Goal: Transaction & Acquisition: Purchase product/service

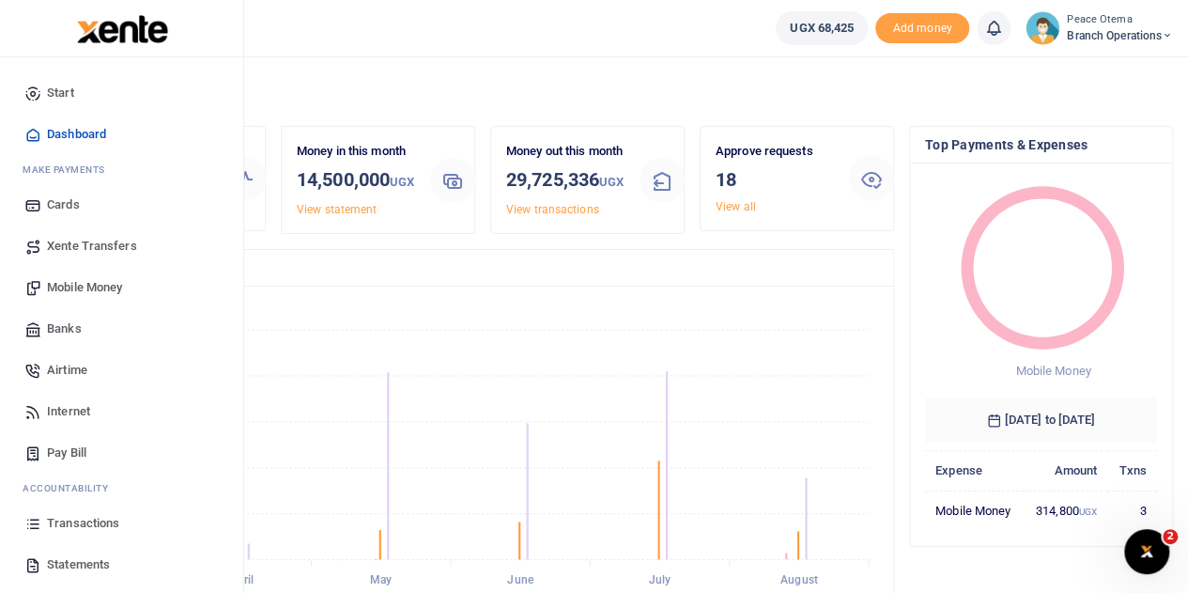
click at [86, 244] on span "Xente Transfers" at bounding box center [92, 246] width 90 height 19
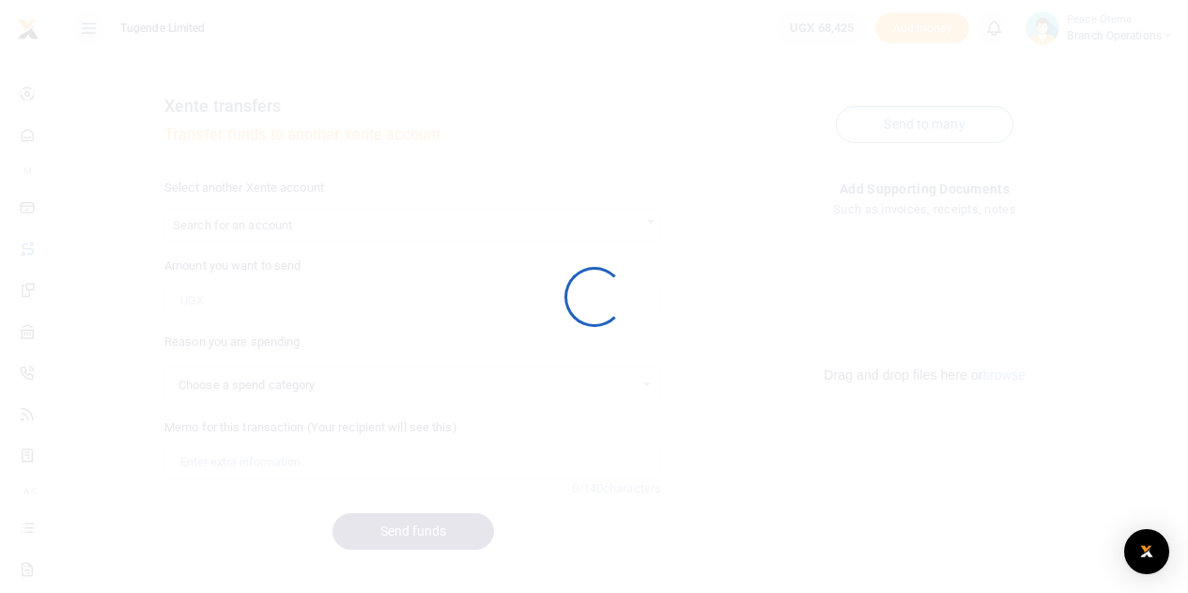
select select
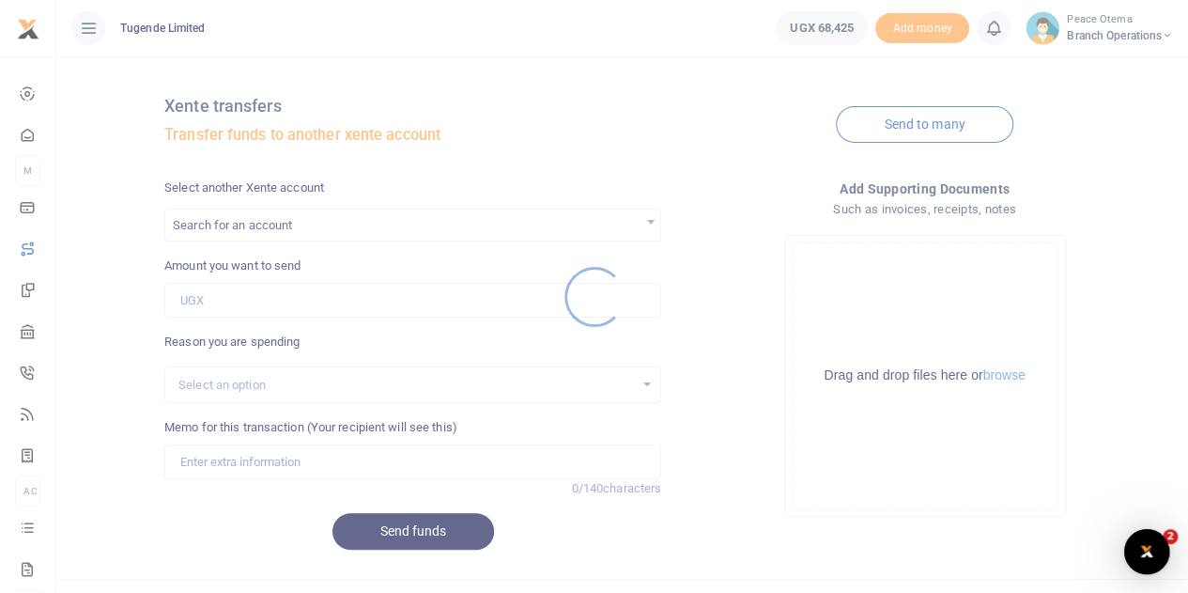
click at [233, 230] on div at bounding box center [594, 296] width 1188 height 593
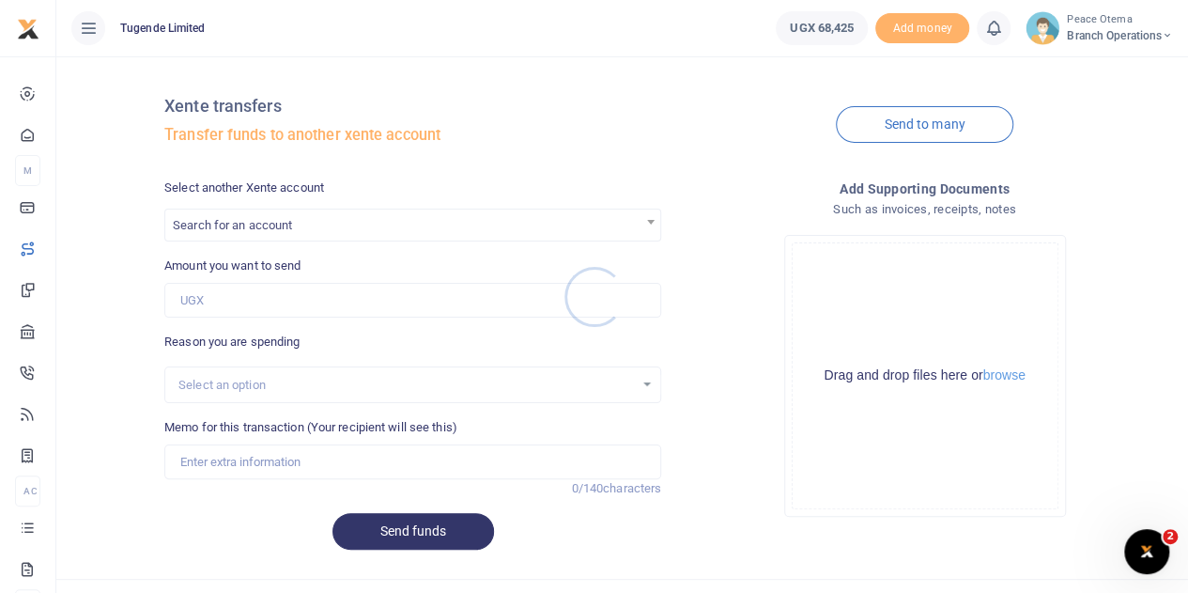
click at [233, 230] on div at bounding box center [594, 296] width 1188 height 593
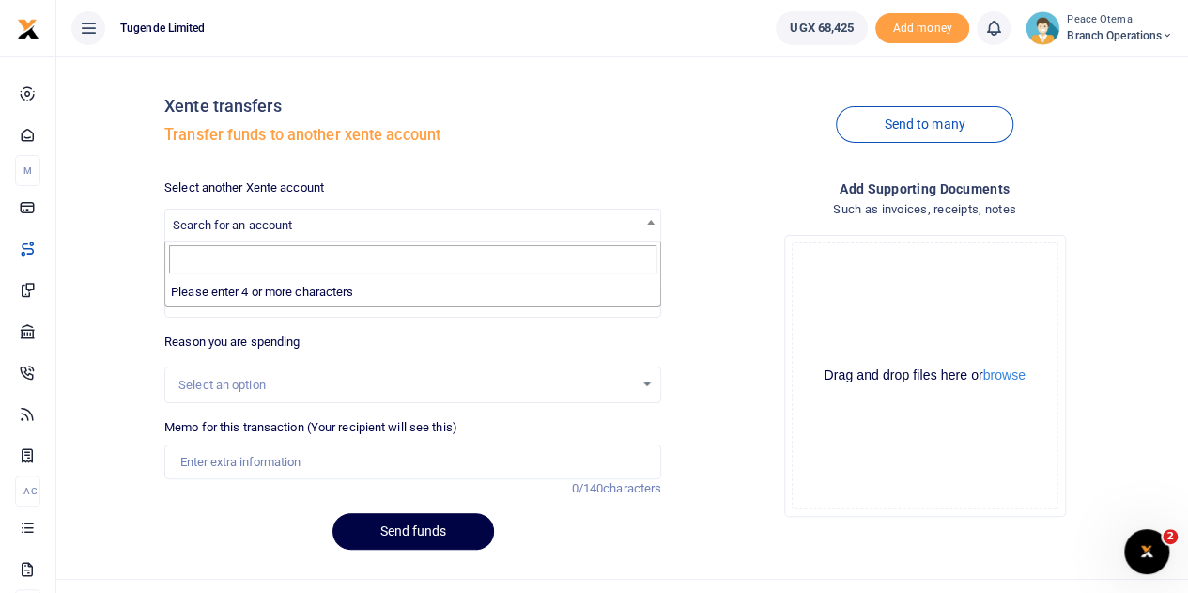
click at [233, 230] on span "Search for an account" at bounding box center [232, 225] width 119 height 14
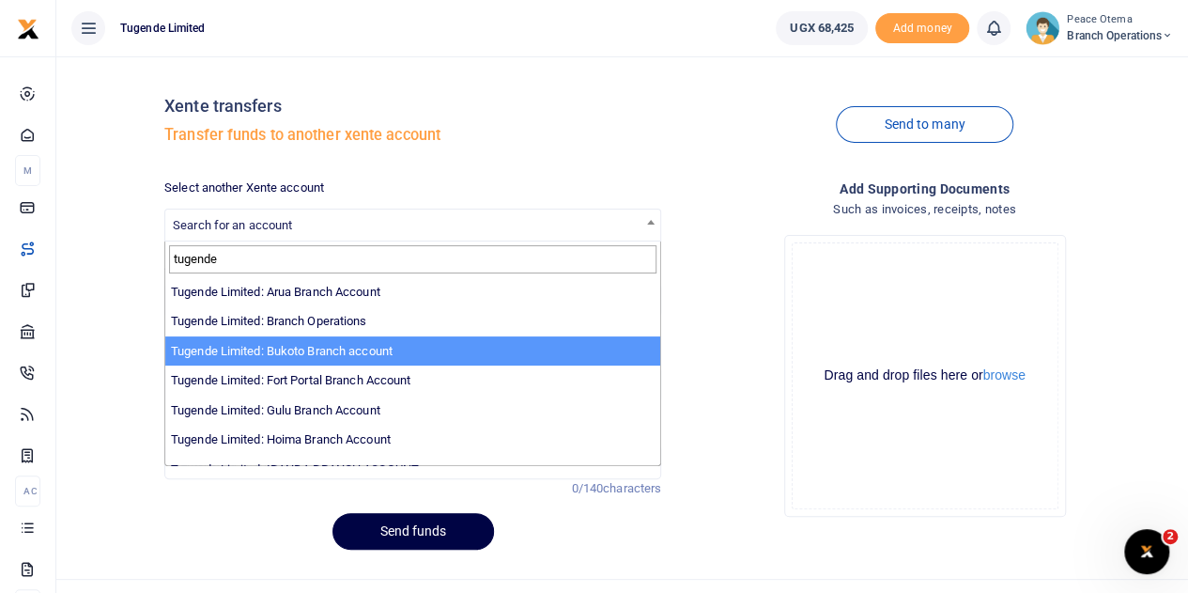
type input "tugende"
select select "3259"
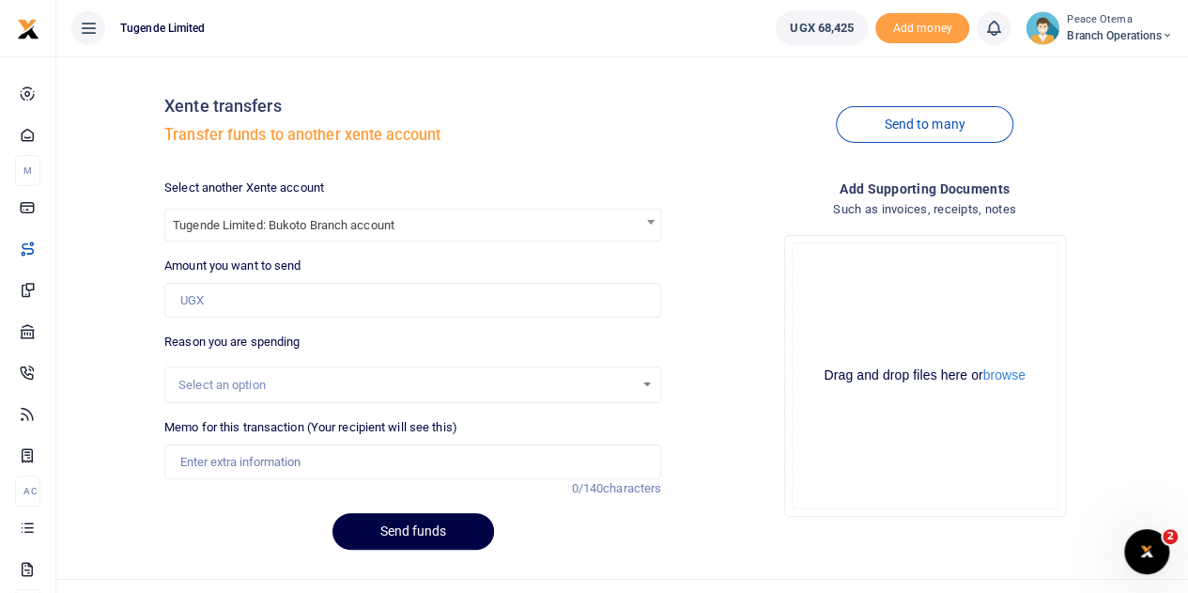
click at [190, 282] on div "Amount you want to send Amount is required." at bounding box center [412, 286] width 497 height 61
click at [197, 303] on input "Amount you want to send" at bounding box center [412, 301] width 497 height 36
type input "3,000"
click at [204, 462] on input "Memo for this transaction (Your recipient will see this)" at bounding box center [412, 462] width 497 height 36
click at [235, 232] on span "Search for an account" at bounding box center [232, 225] width 119 height 14
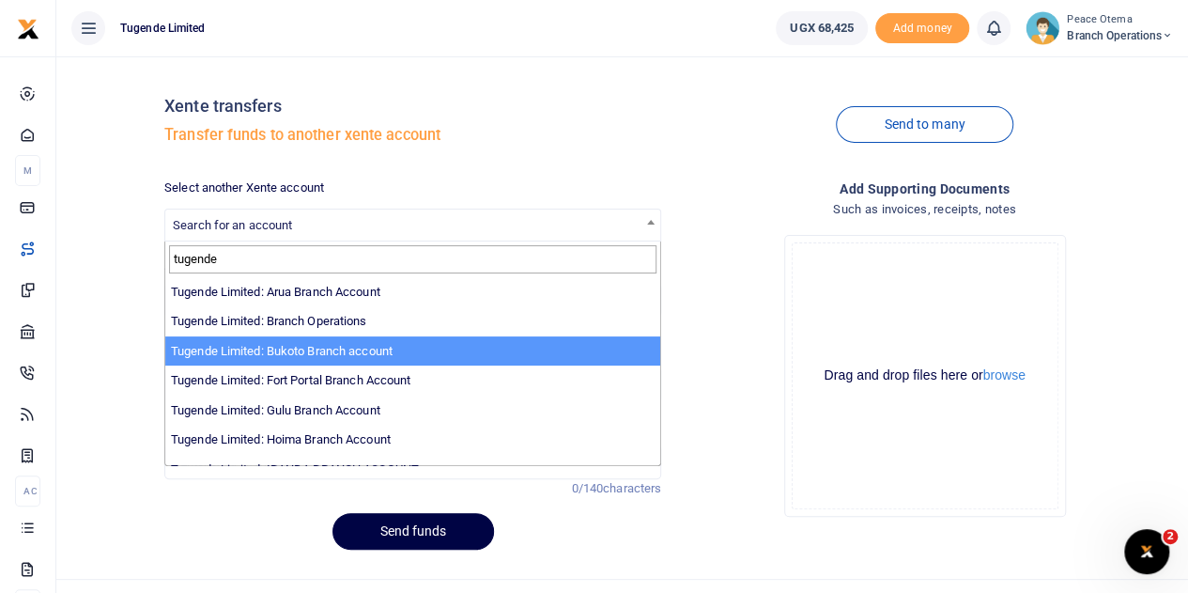
type input "tugende"
select select "3259"
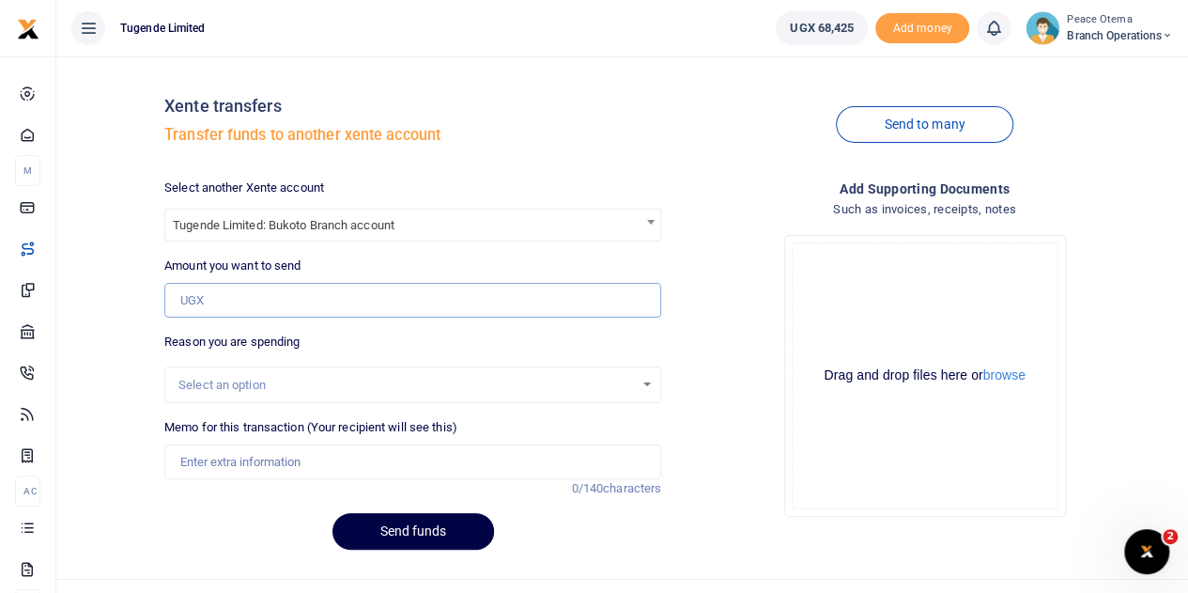
click at [220, 292] on input "Amount you want to send" at bounding box center [412, 301] width 497 height 36
type input "3,000"
click at [217, 468] on input "Memo for this transaction (Your recipient will see this)" at bounding box center [412, 462] width 497 height 36
paste input "TLUG-016196"
click at [262, 465] on input "TLUG016196" at bounding box center [412, 462] width 497 height 36
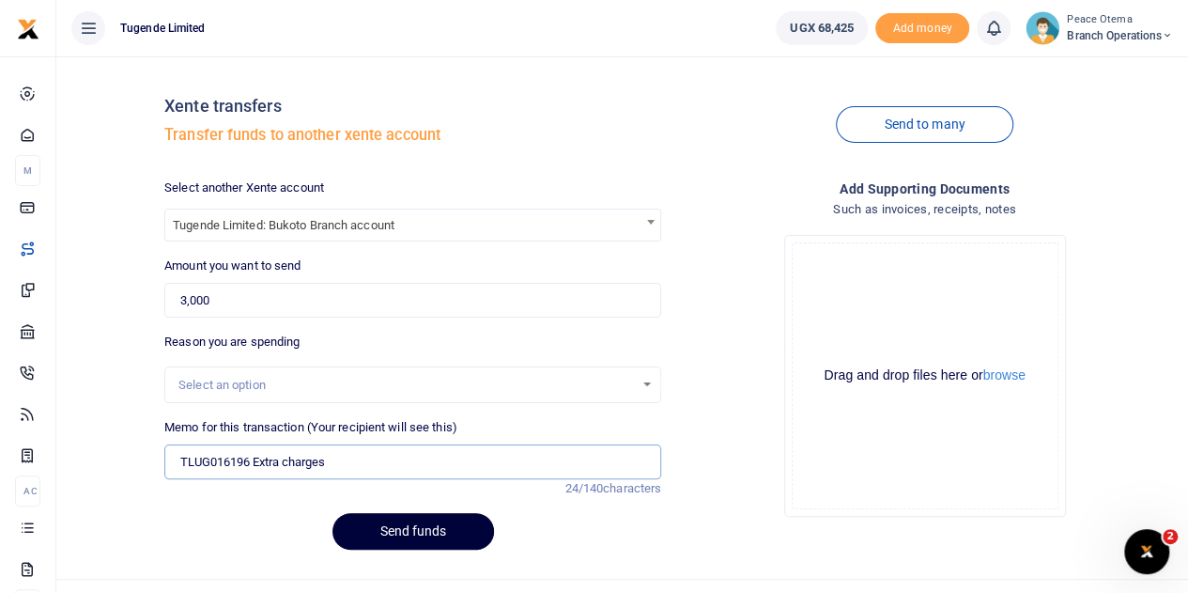
type input "TLUG016196 Extra charges"
click at [396, 536] on button "Send funds" at bounding box center [413, 531] width 162 height 37
